Goal: Information Seeking & Learning: Learn about a topic

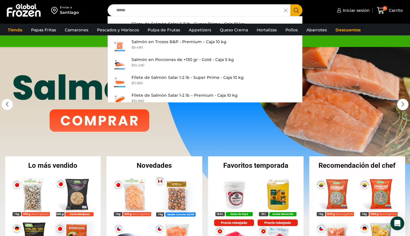
type input "******"
click at [109, 115] on link "1 / 3" at bounding box center [205, 133] width 410 height 172
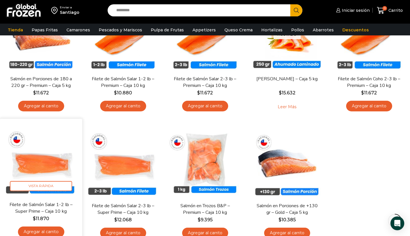
scroll to position [16, 0]
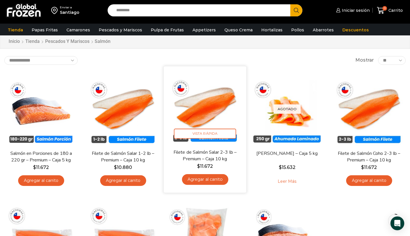
click at [204, 105] on img at bounding box center [205, 107] width 74 height 74
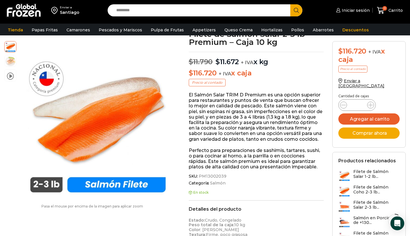
scroll to position [37, 0]
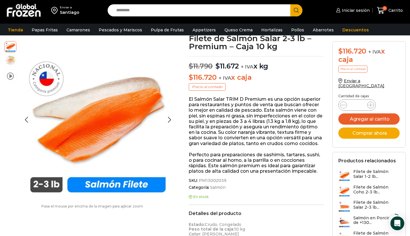
click at [11, 63] on img at bounding box center [10, 60] width 11 height 11
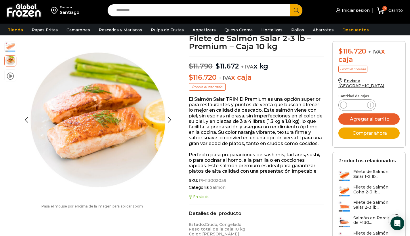
click at [13, 49] on img at bounding box center [10, 46] width 11 height 11
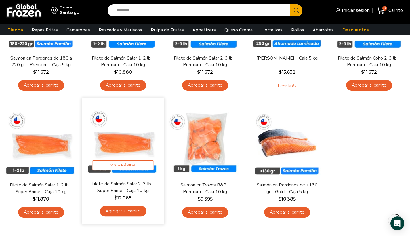
click at [128, 156] on img at bounding box center [123, 139] width 74 height 74
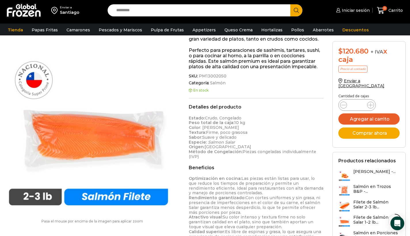
scroll to position [130, 0]
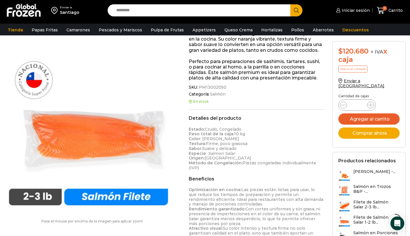
click at [91, 141] on img at bounding box center [90, 127] width 172 height 172
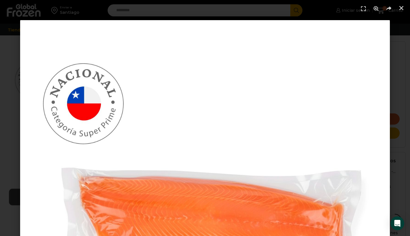
scroll to position [224, 0]
click at [401, 10] on icon "Cerrar (Esc)" at bounding box center [401, 8] width 6 height 6
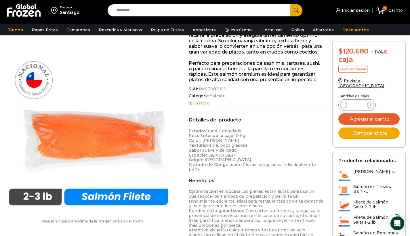
scroll to position [53, 0]
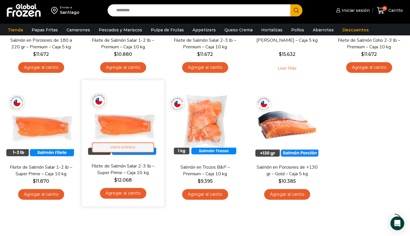
scroll to position [60, 0]
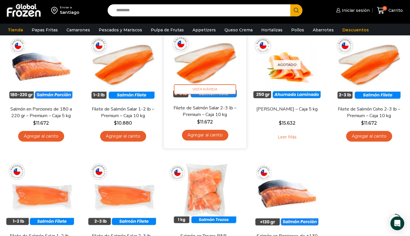
click at [220, 112] on link "Filete de Salmón Salar 2-3 lb – Premium – Caja 10 kg" at bounding box center [205, 111] width 66 height 14
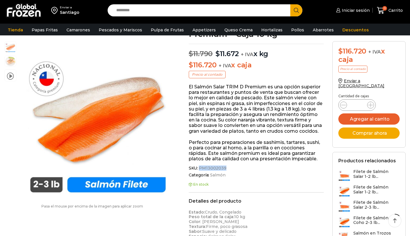
click at [199, 170] on span "SKU: PM13002039" at bounding box center [256, 168] width 135 height 5
